Goal: Complete application form

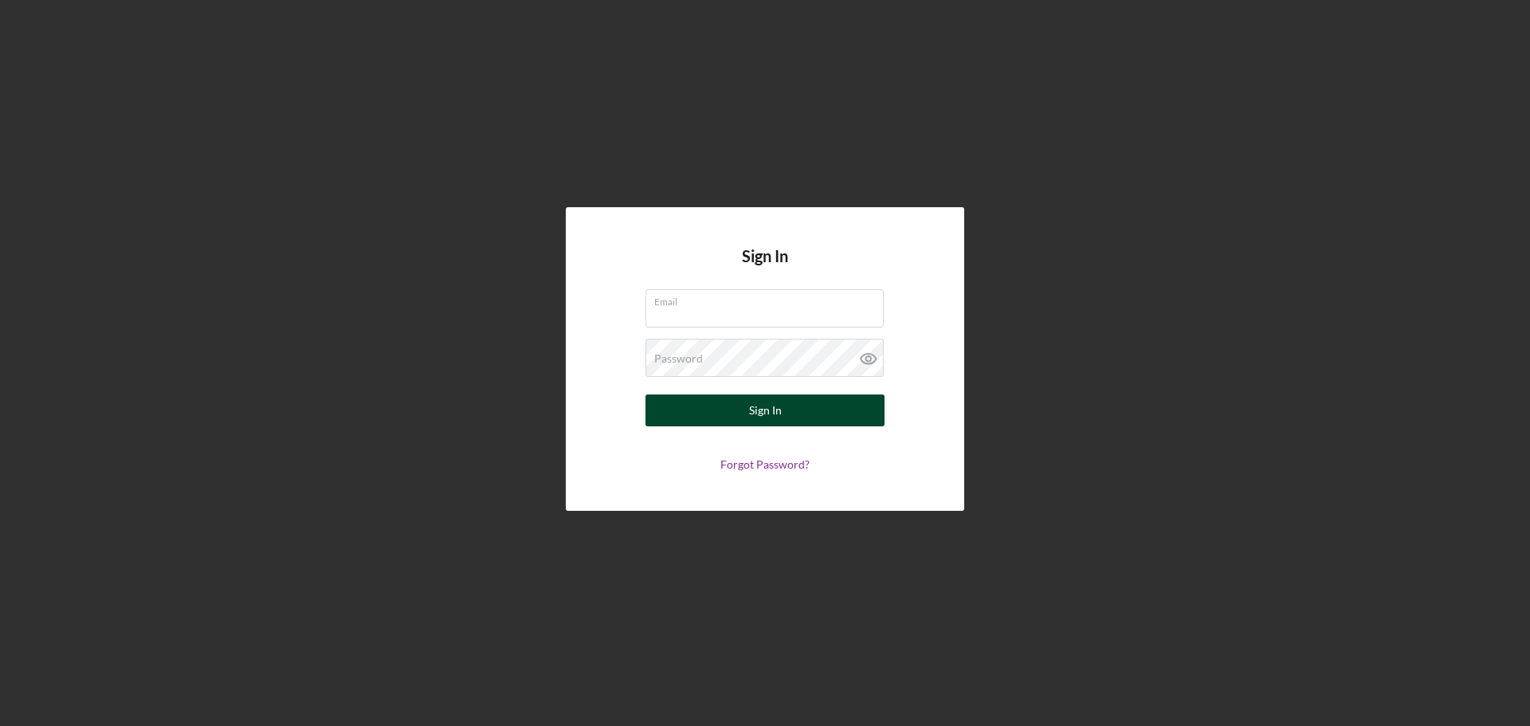
type input "bkight@austinrev.org"
click at [761, 407] on div "Sign In" at bounding box center [765, 411] width 33 height 32
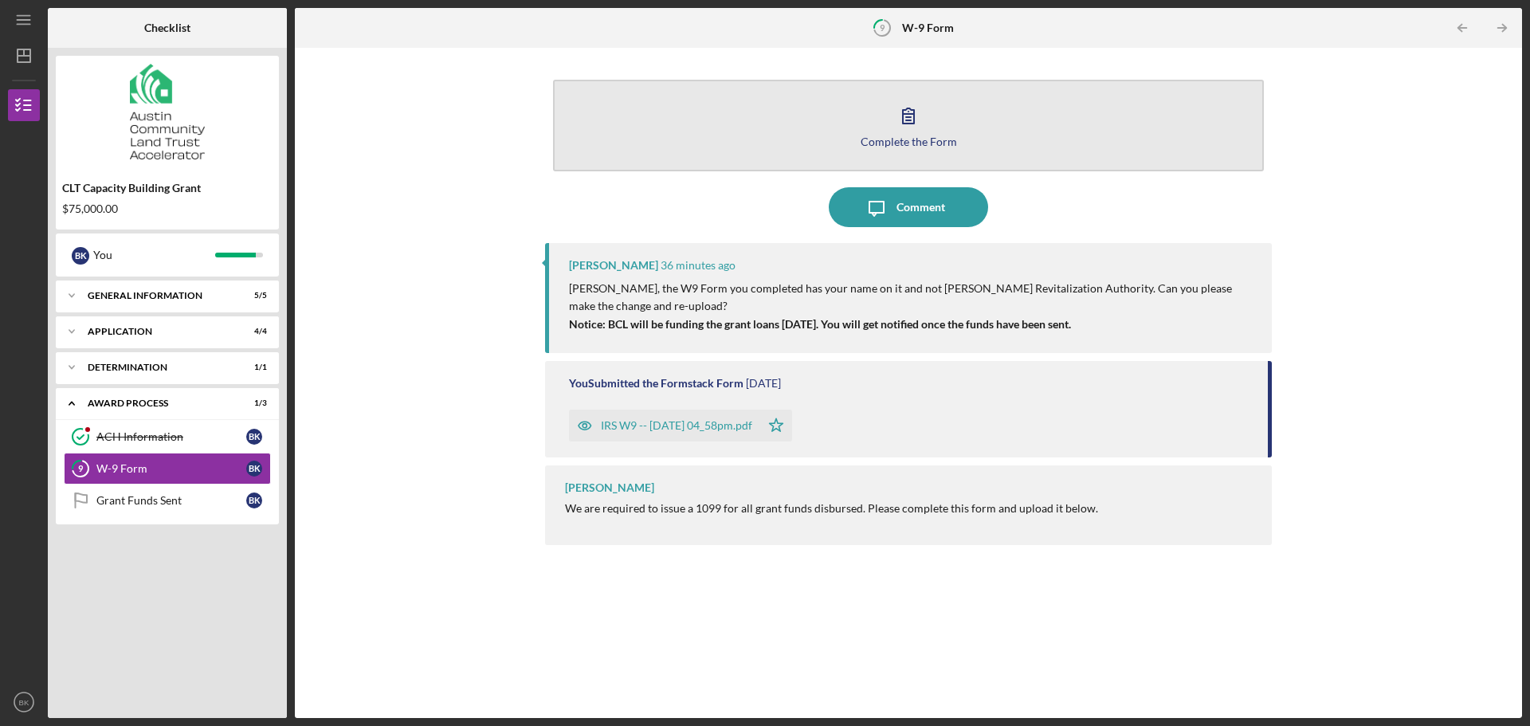
click at [920, 139] on div "Complete the Form" at bounding box center [909, 141] width 96 height 12
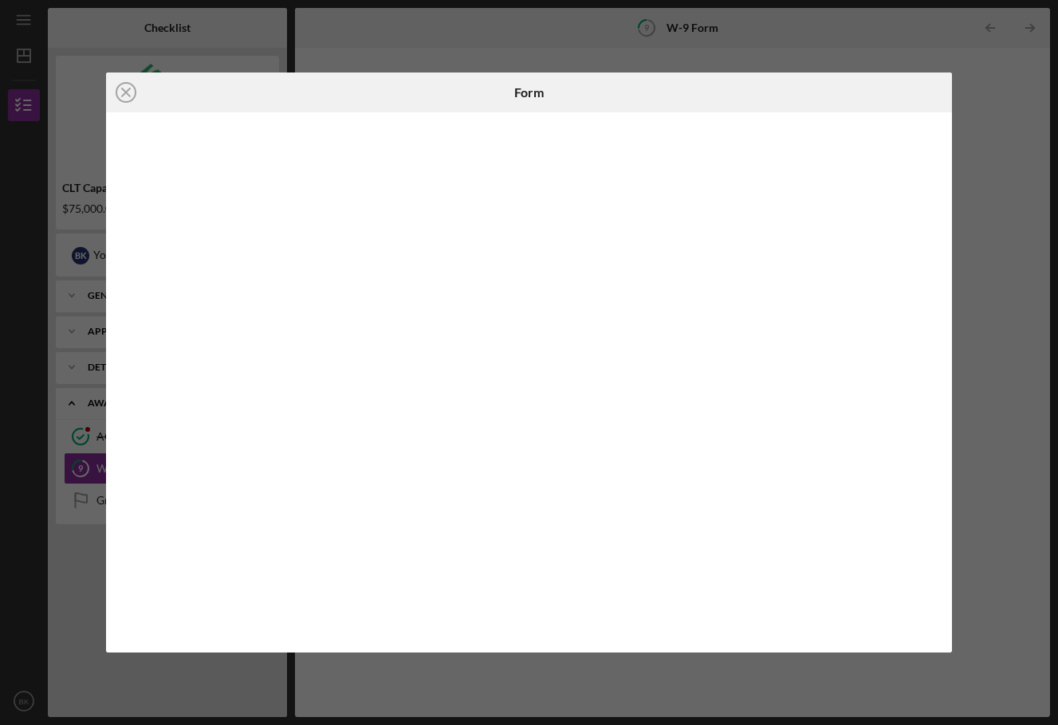
click at [909, 701] on div "Icon/Close Form" at bounding box center [529, 362] width 1058 height 725
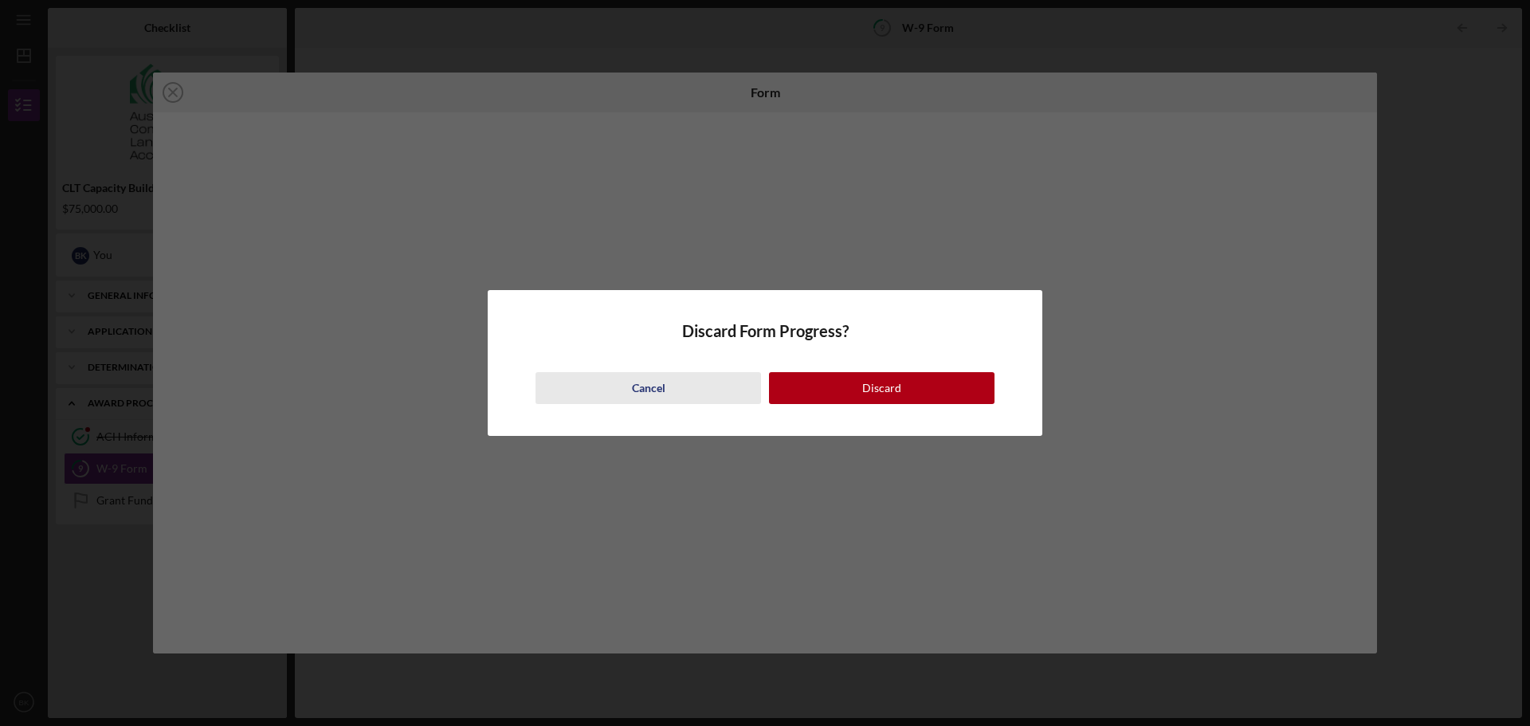
click at [662, 383] on div "Cancel" at bounding box center [648, 388] width 33 height 32
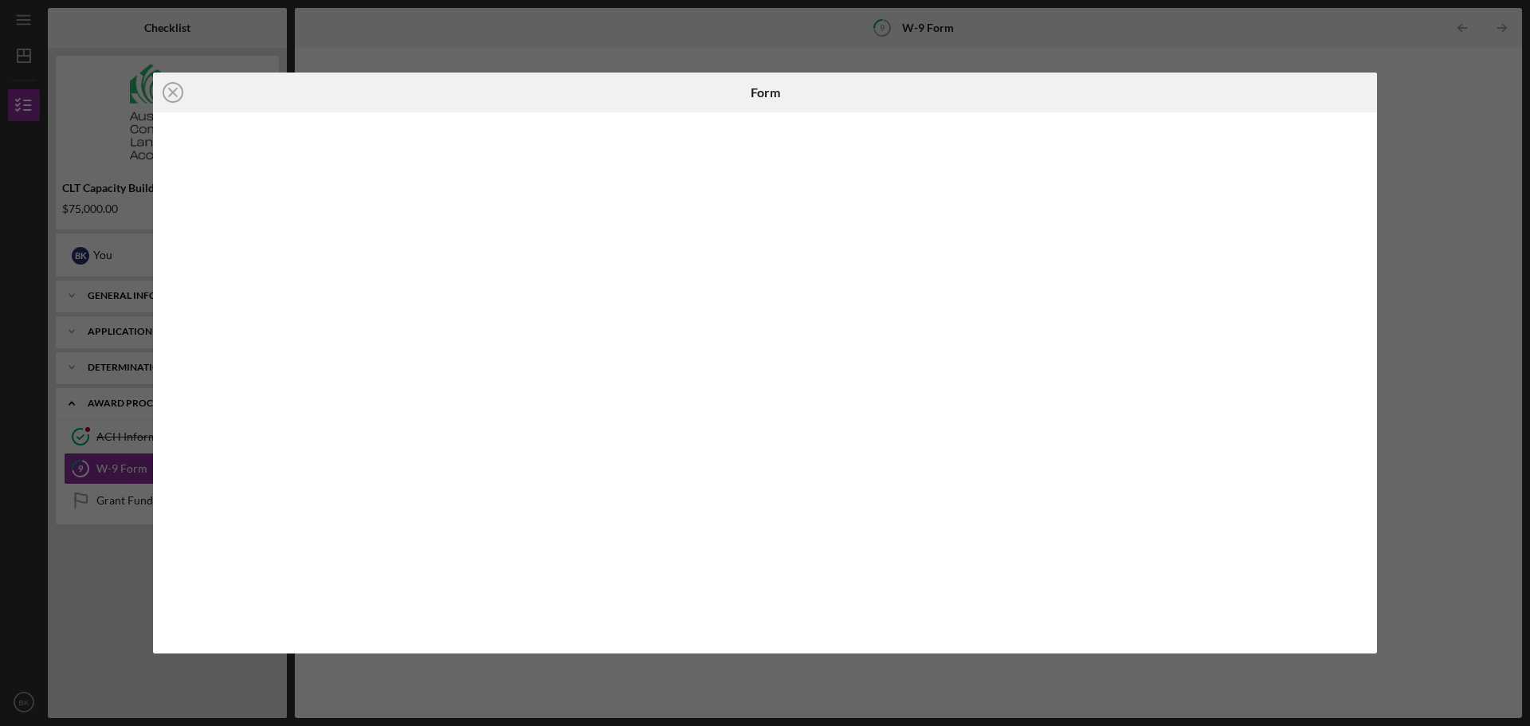
click at [1039, 701] on div "Icon/Close Form" at bounding box center [765, 363] width 1530 height 726
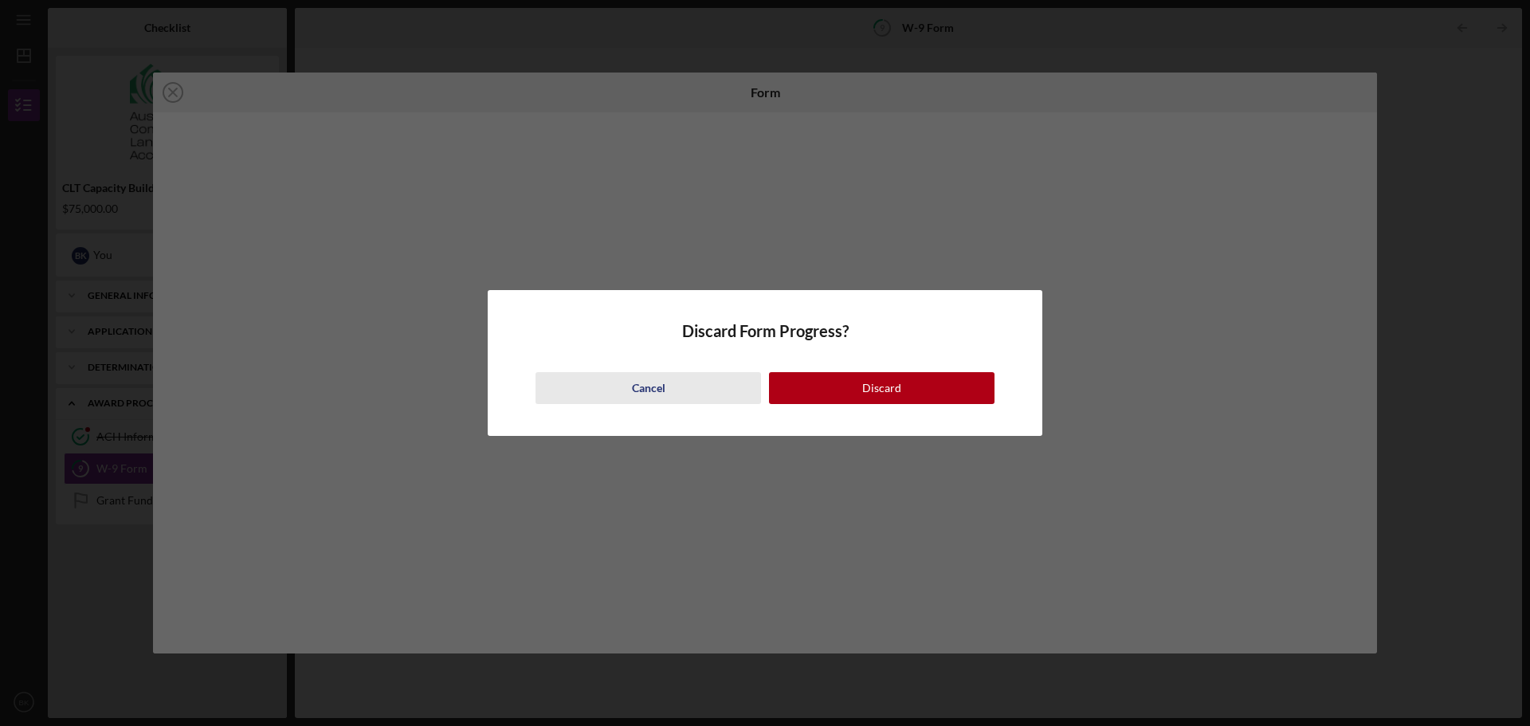
click at [666, 378] on button "Cancel" at bounding box center [649, 388] width 226 height 32
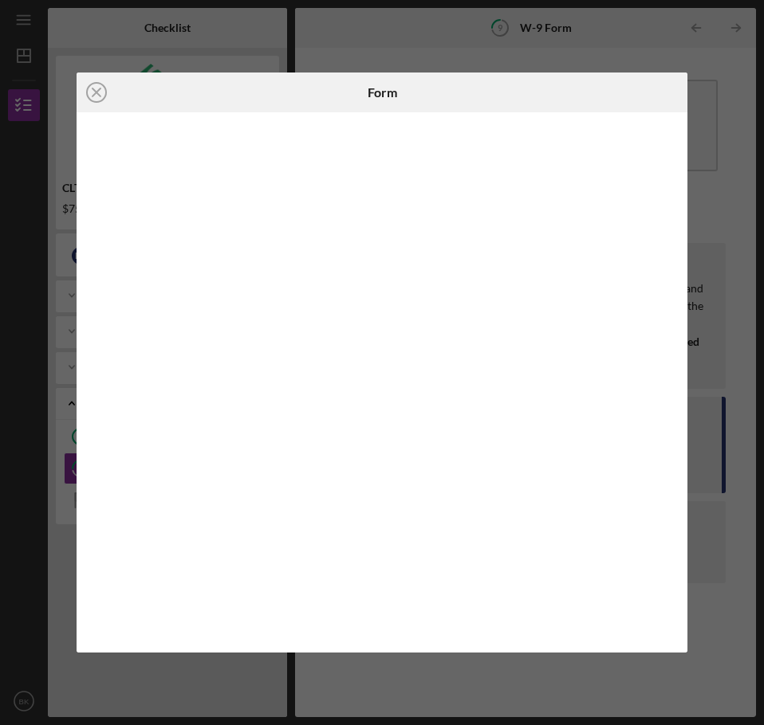
click at [555, 689] on div "Icon/Close Form" at bounding box center [382, 362] width 764 height 725
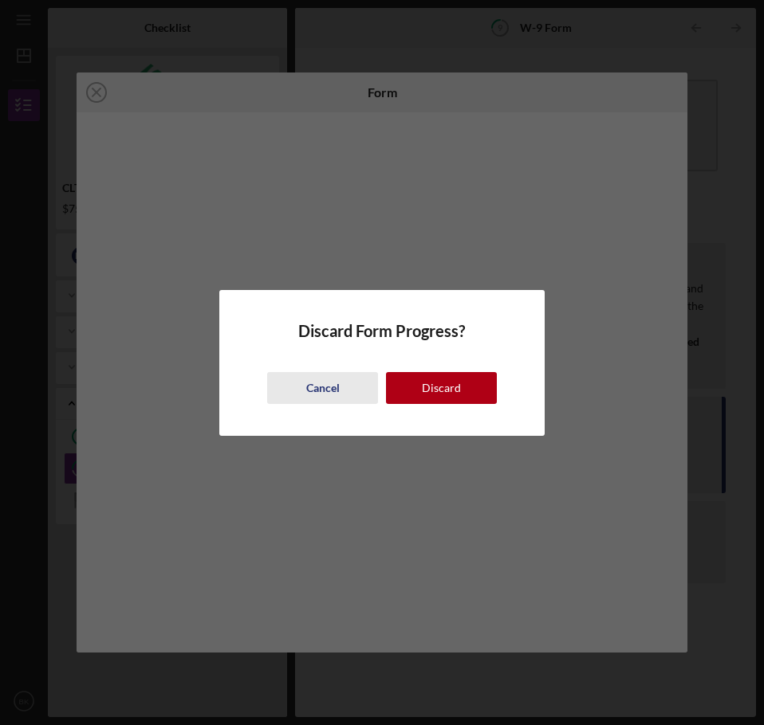
click at [332, 395] on div "Cancel" at bounding box center [322, 388] width 33 height 32
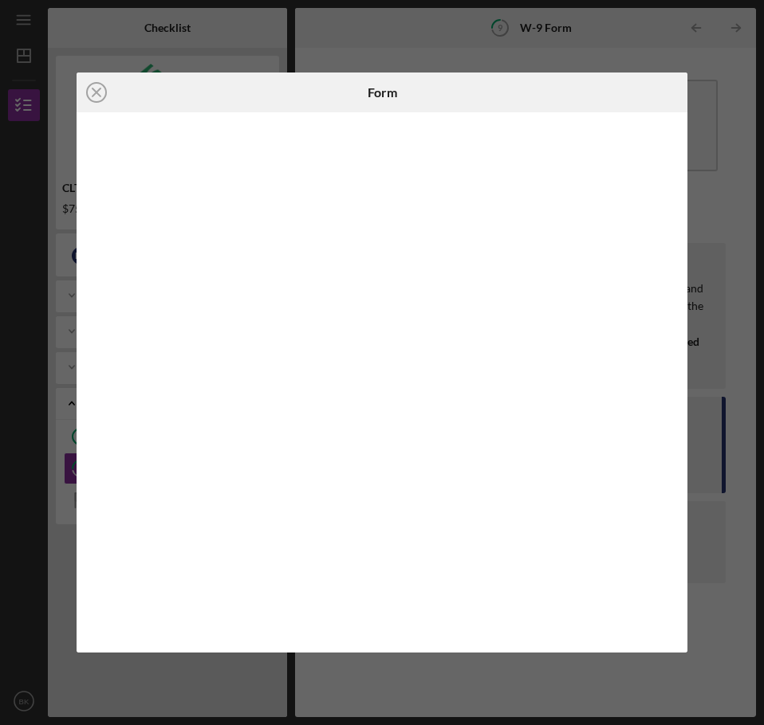
click at [724, 571] on div "Icon/Close Form" at bounding box center [382, 362] width 764 height 725
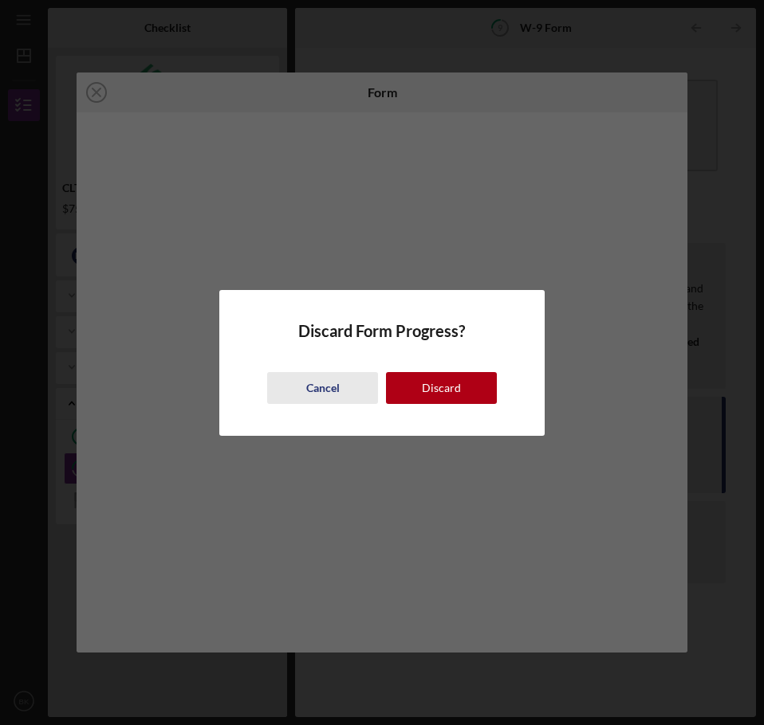
click at [334, 389] on div "Cancel" at bounding box center [322, 388] width 33 height 32
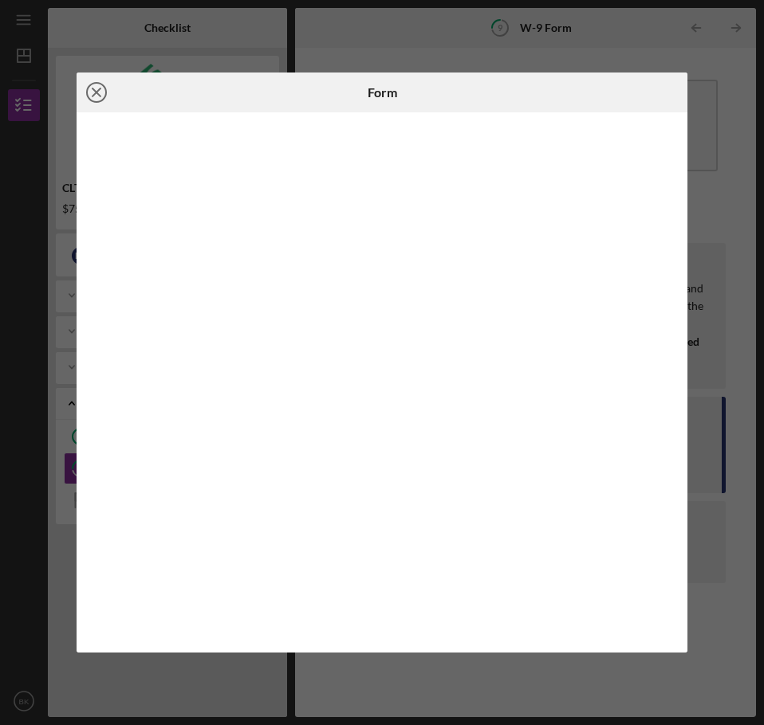
click at [96, 90] on icon "Icon/Close" at bounding box center [97, 93] width 40 height 40
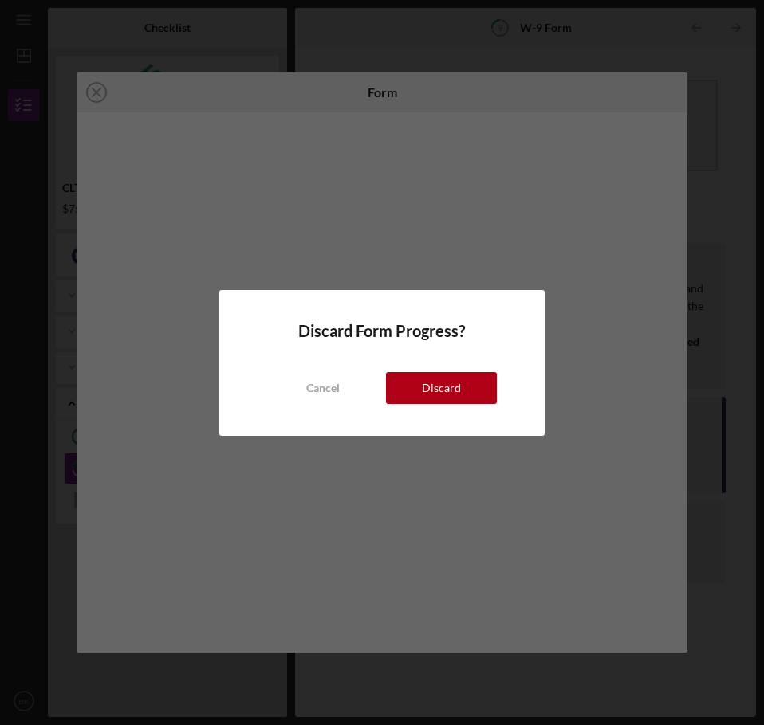
click at [420, 406] on div "Discard Form Progress? Cancel Discard" at bounding box center [381, 363] width 324 height 146
click at [426, 398] on div "Discard" at bounding box center [441, 388] width 39 height 32
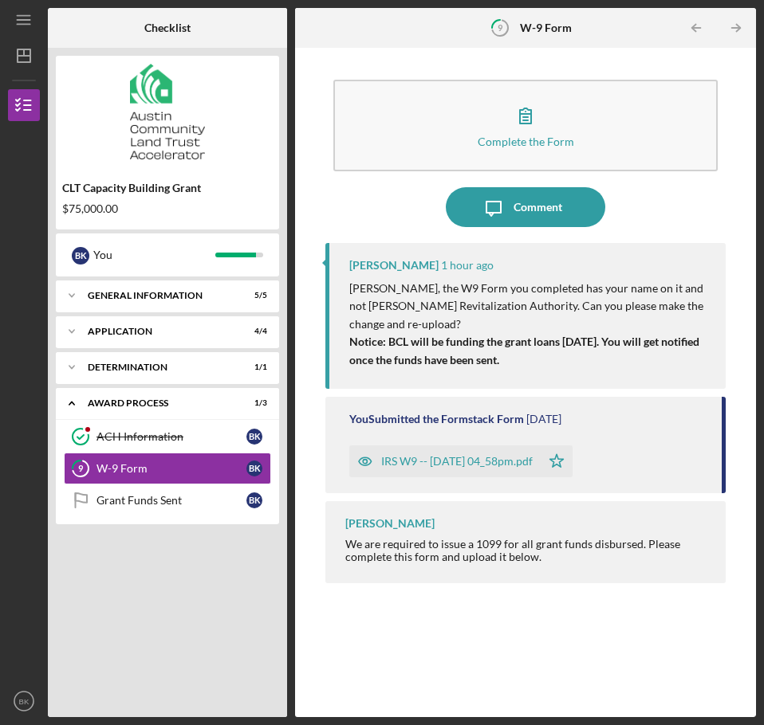
click at [488, 455] on div "IRS W9 -- [DATE] 04_58pm.pdf" at bounding box center [456, 461] width 151 height 13
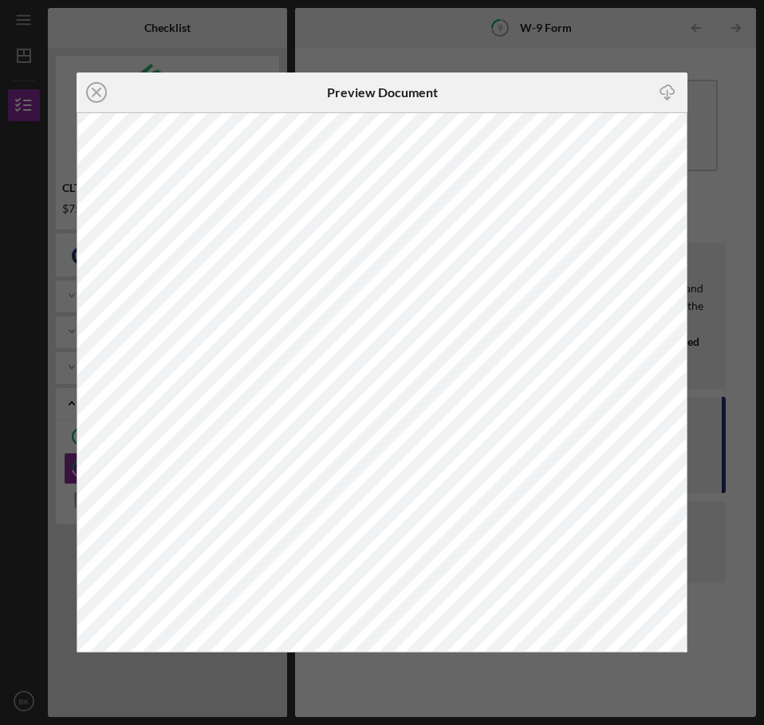
click at [714, 524] on div "Icon/Close Preview Document Icon/Download" at bounding box center [382, 362] width 764 height 725
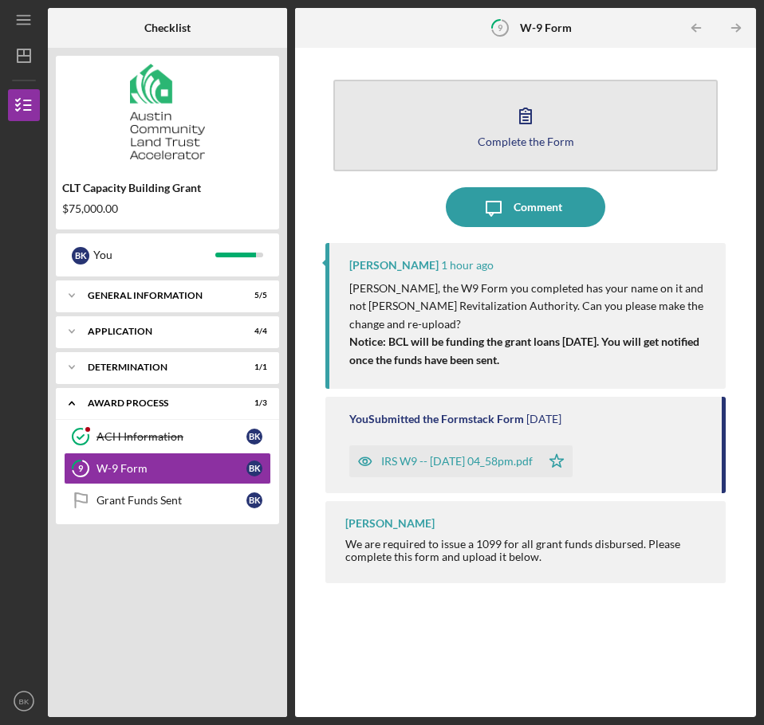
click at [579, 120] on button "Complete the Form Form" at bounding box center [525, 126] width 384 height 92
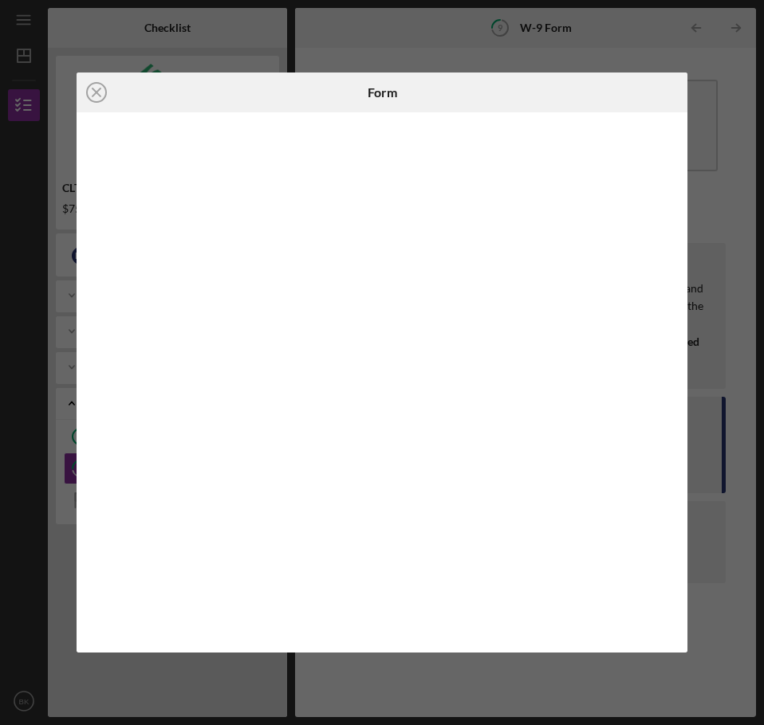
click at [632, 677] on div "Icon/Close Form" at bounding box center [382, 362] width 764 height 725
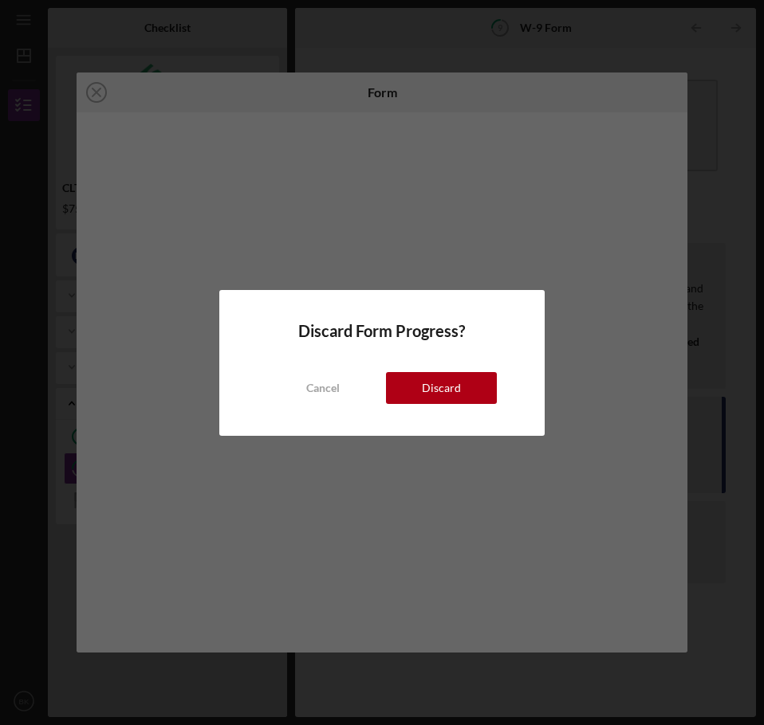
click at [375, 387] on button "Cancel" at bounding box center [322, 388] width 111 height 32
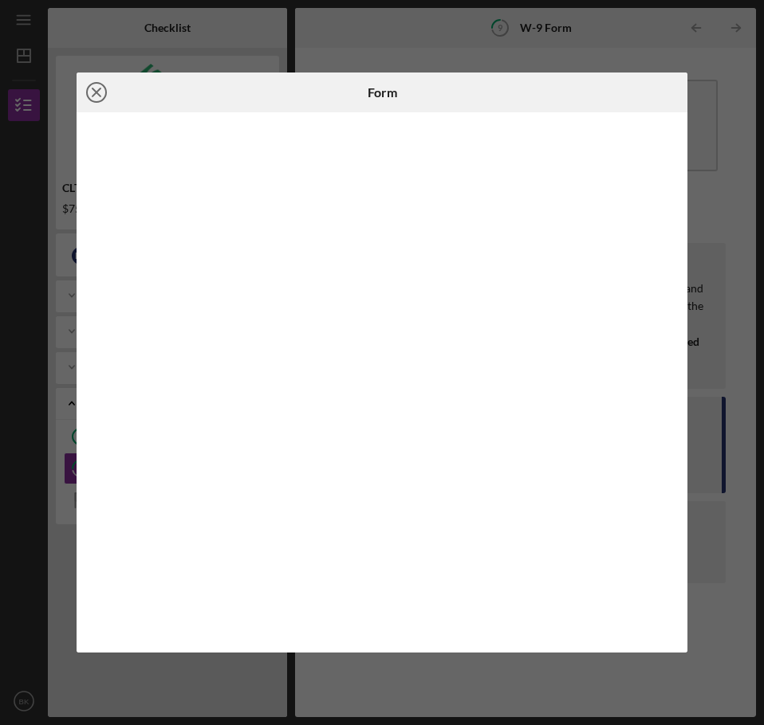
click at [90, 93] on icon "Icon/Close" at bounding box center [97, 93] width 40 height 40
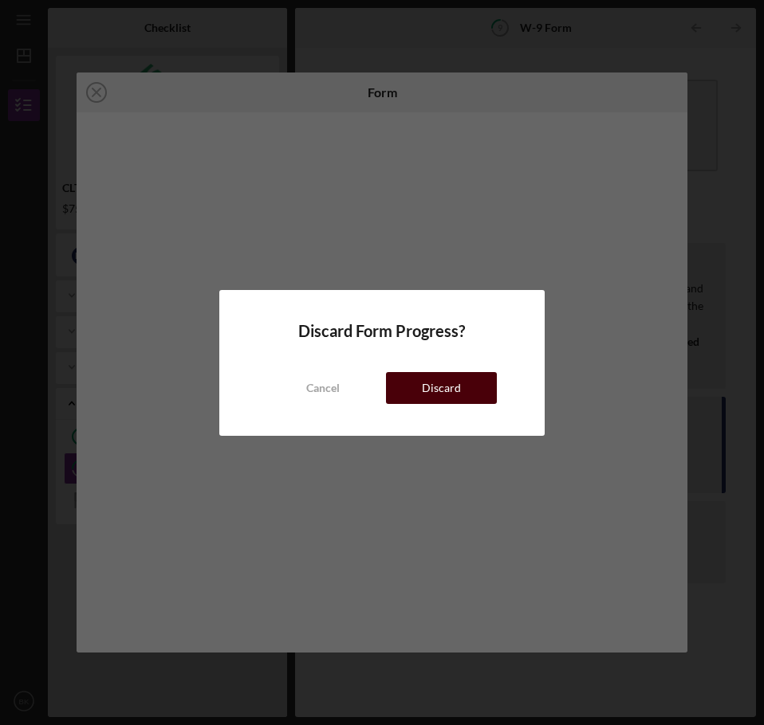
click at [422, 386] on div "Discard" at bounding box center [441, 388] width 39 height 32
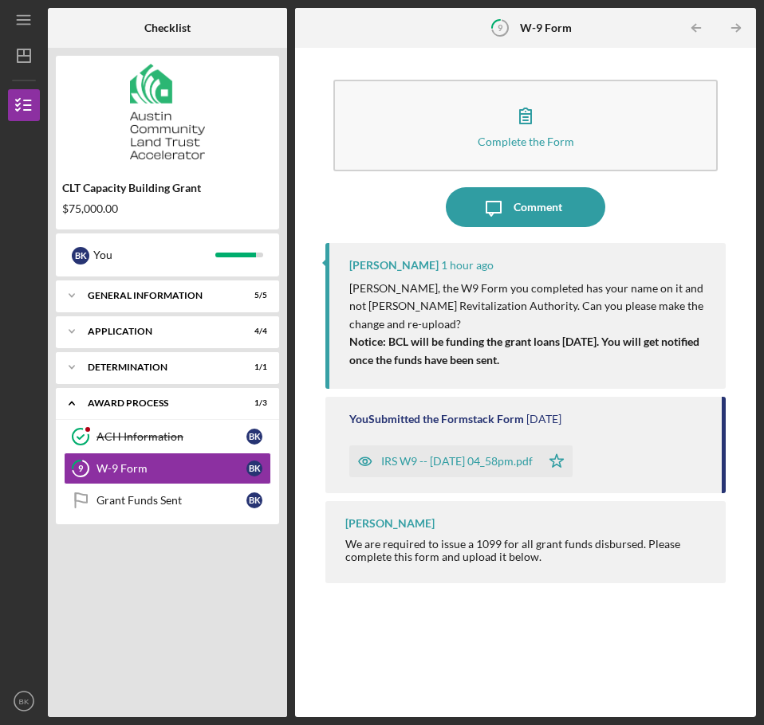
click at [532, 458] on div "IRS W9 -- [DATE] 04_58pm.pdf" at bounding box center [444, 462] width 191 height 32
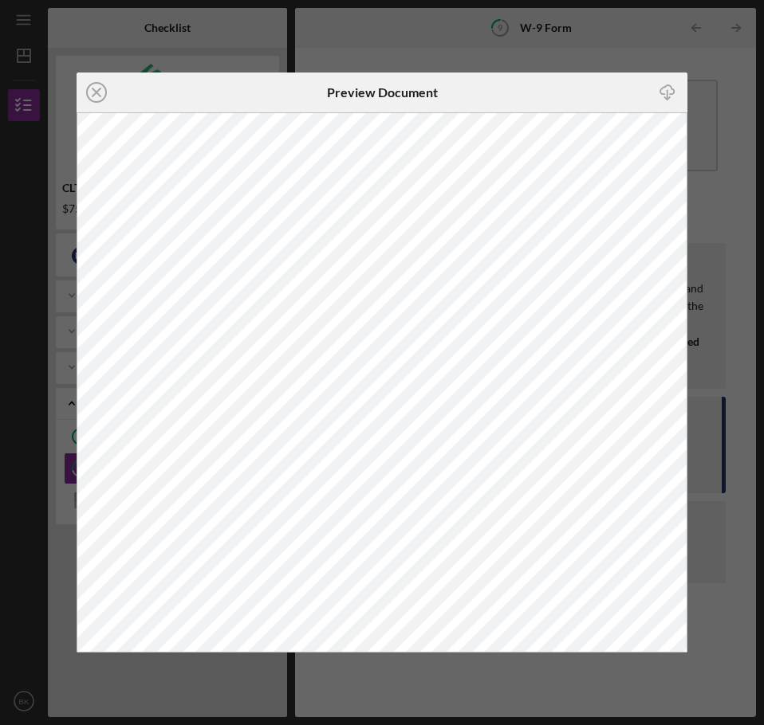
click at [723, 481] on div "Icon/Close Preview Document Icon/Download" at bounding box center [382, 362] width 764 height 725
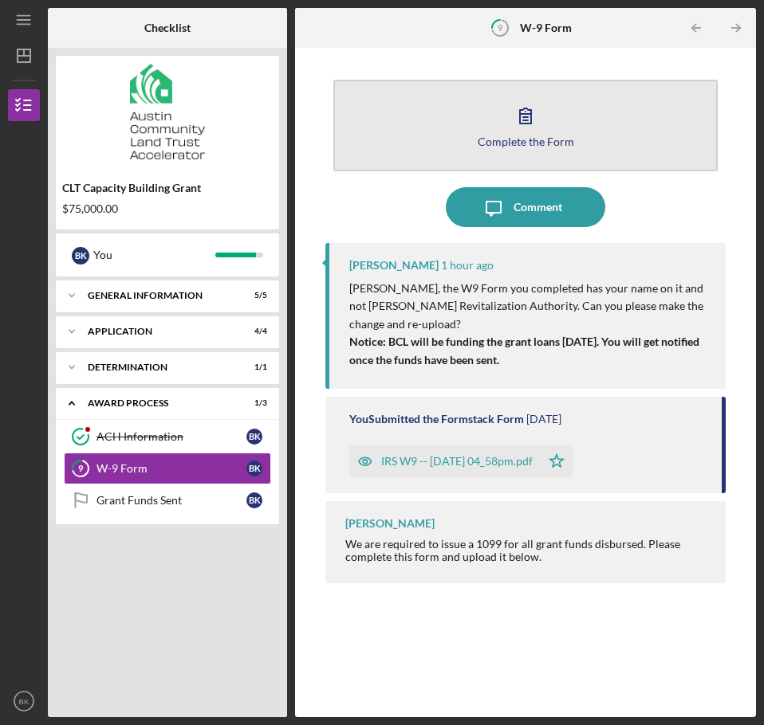
click at [539, 121] on icon "button" at bounding box center [525, 116] width 40 height 40
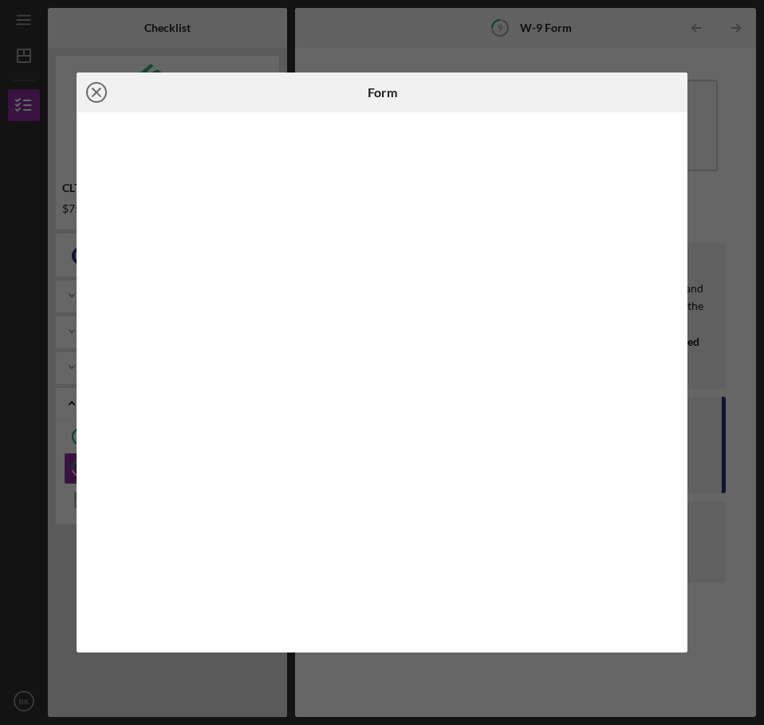
click at [91, 87] on icon "Icon/Close" at bounding box center [97, 93] width 40 height 40
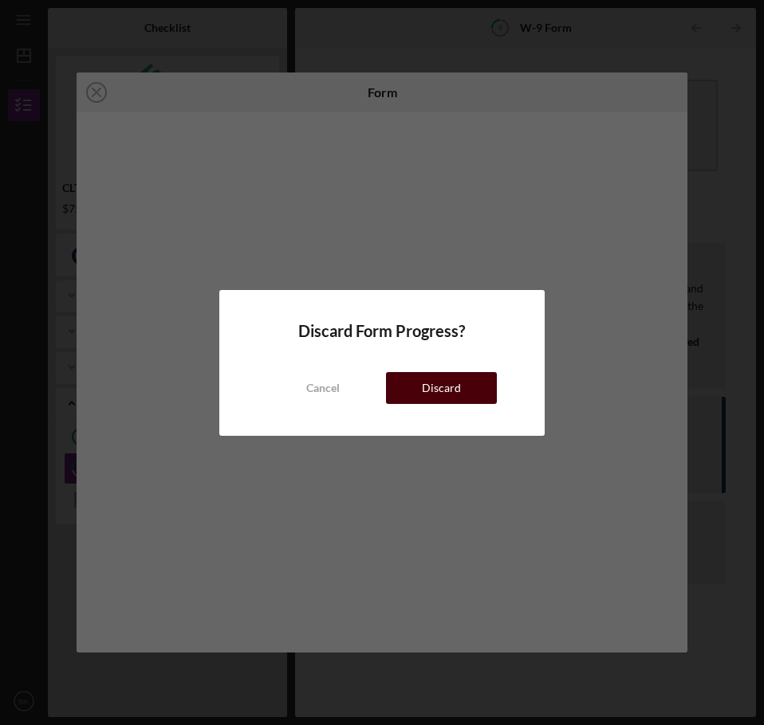
click at [420, 399] on button "Discard" at bounding box center [441, 388] width 111 height 32
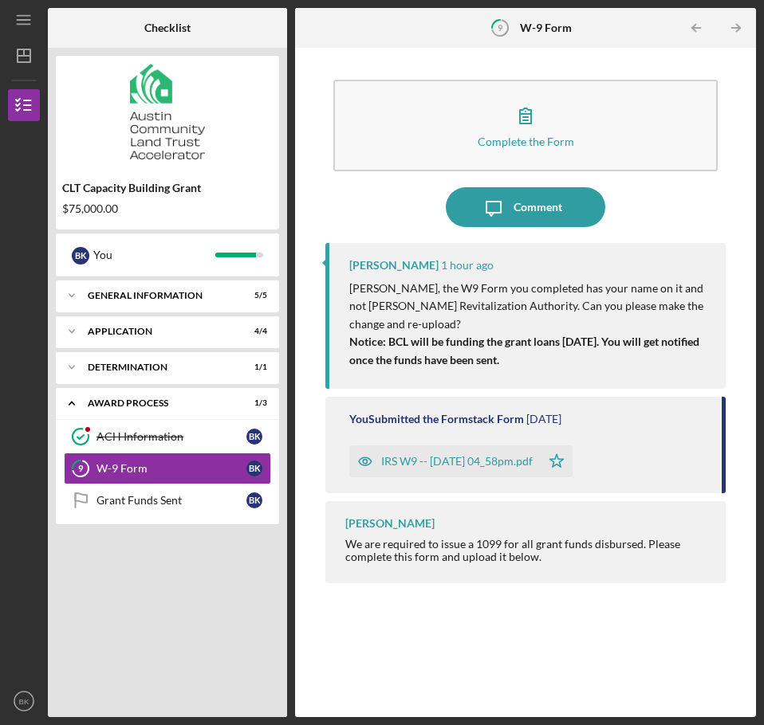
click at [481, 455] on div "IRS W9 -- [DATE] 04_58pm.pdf" at bounding box center [456, 461] width 151 height 13
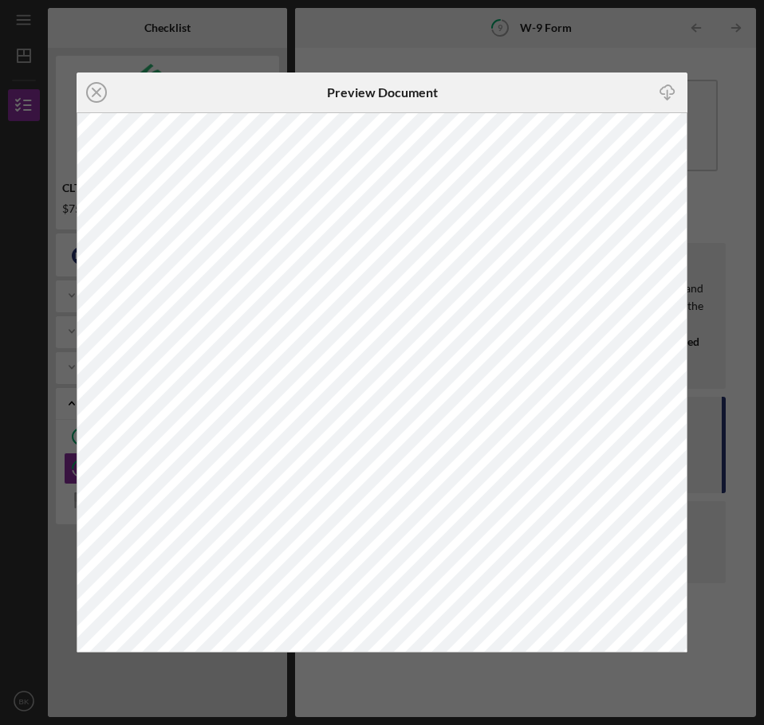
click at [536, 705] on div "Icon/Close Preview Document Icon/Download" at bounding box center [382, 362] width 764 height 725
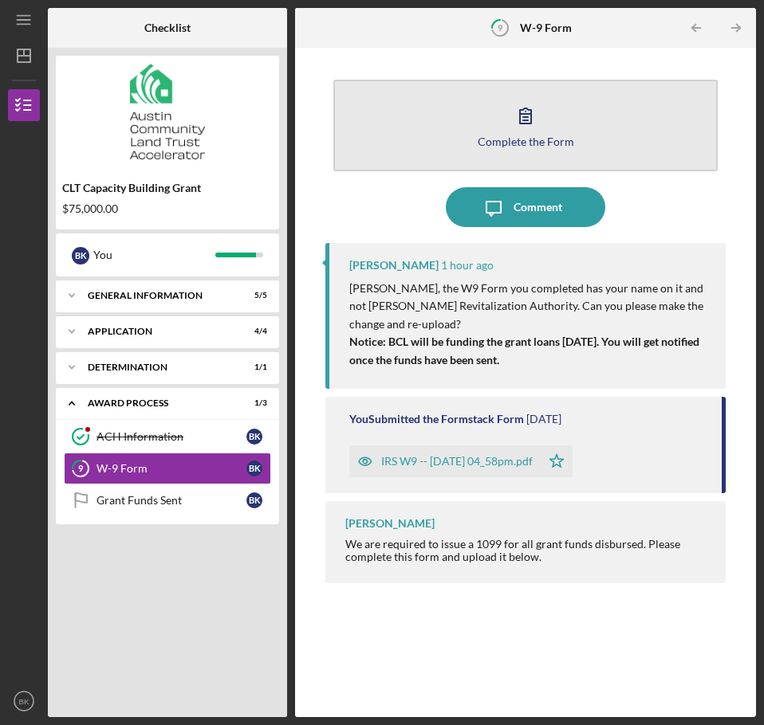
drag, startPoint x: 522, startPoint y: 84, endPoint x: 518, endPoint y: 93, distance: 10.4
click at [518, 92] on button "Complete the Form Form" at bounding box center [525, 126] width 384 height 92
click at [514, 119] on icon "button" at bounding box center [525, 116] width 40 height 40
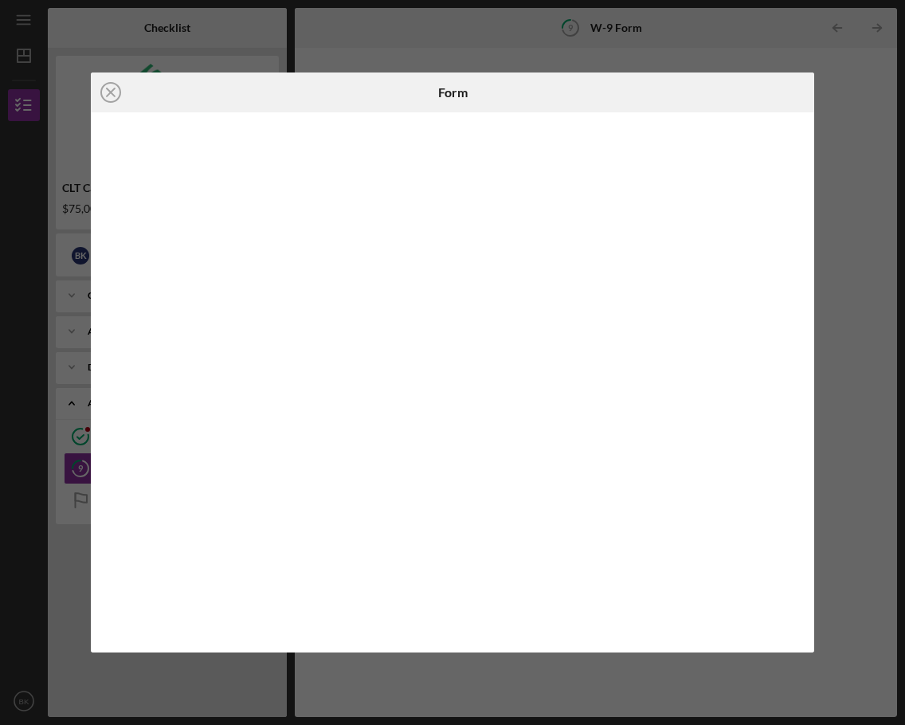
click at [339, 679] on div "Icon/Close Form" at bounding box center [452, 362] width 905 height 725
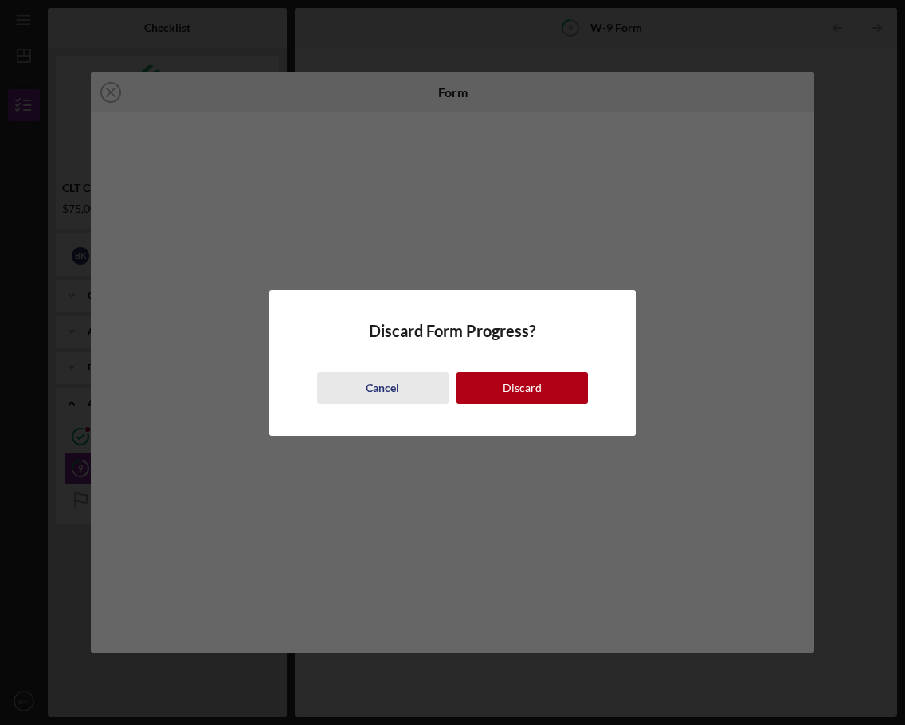
click at [359, 385] on button "Cancel" at bounding box center [383, 388] width 132 height 32
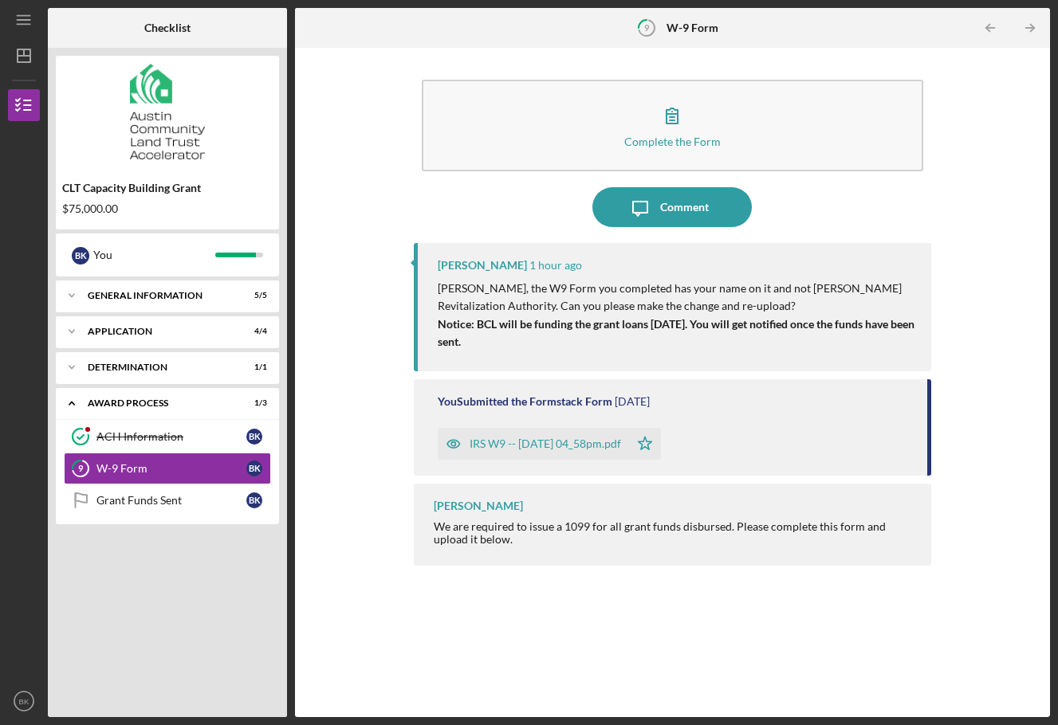
click at [870, 691] on div "[PERSON_NAME] 1 hour ago [PERSON_NAME], the W9 Form you completed has your name…" at bounding box center [672, 468] width 517 height 450
